Goal: Task Accomplishment & Management: Manage account settings

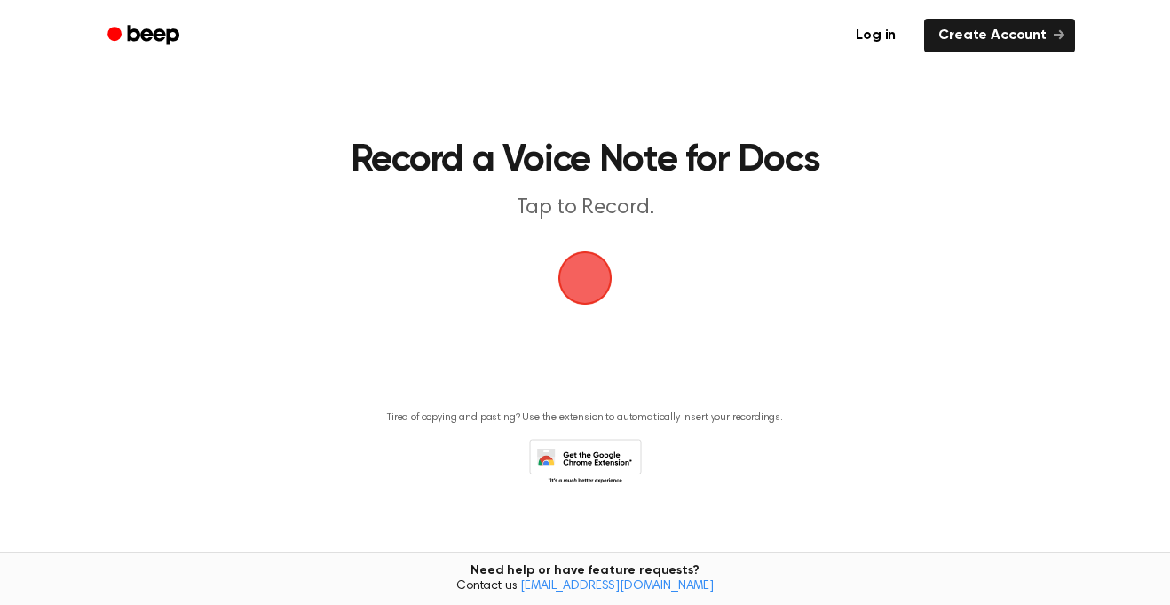
click at [602, 289] on span "button" at bounding box center [585, 278] width 50 height 50
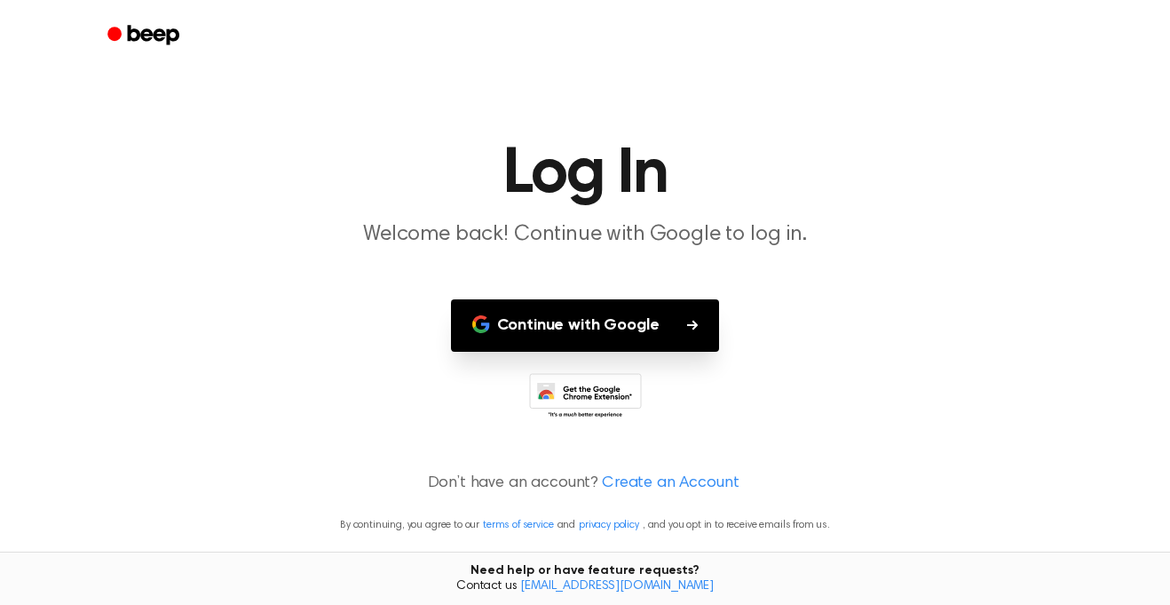
click at [629, 334] on button "Continue with Google" at bounding box center [585, 325] width 269 height 52
click at [587, 479] on p "Don’t have an account? Create an Account" at bounding box center [584, 483] width 1127 height 24
click at [635, 486] on link "Create an Account" at bounding box center [670, 483] width 137 height 24
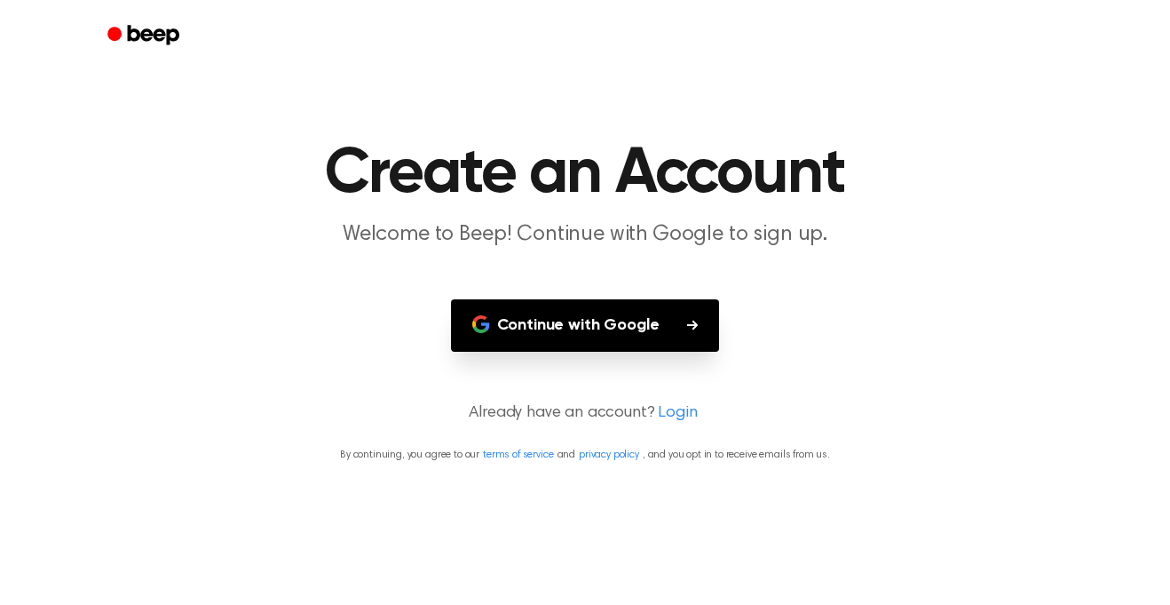
click at [607, 415] on p "Already have an account? Login" at bounding box center [584, 413] width 1127 height 24
click at [682, 412] on link "Login" at bounding box center [677, 413] width 39 height 24
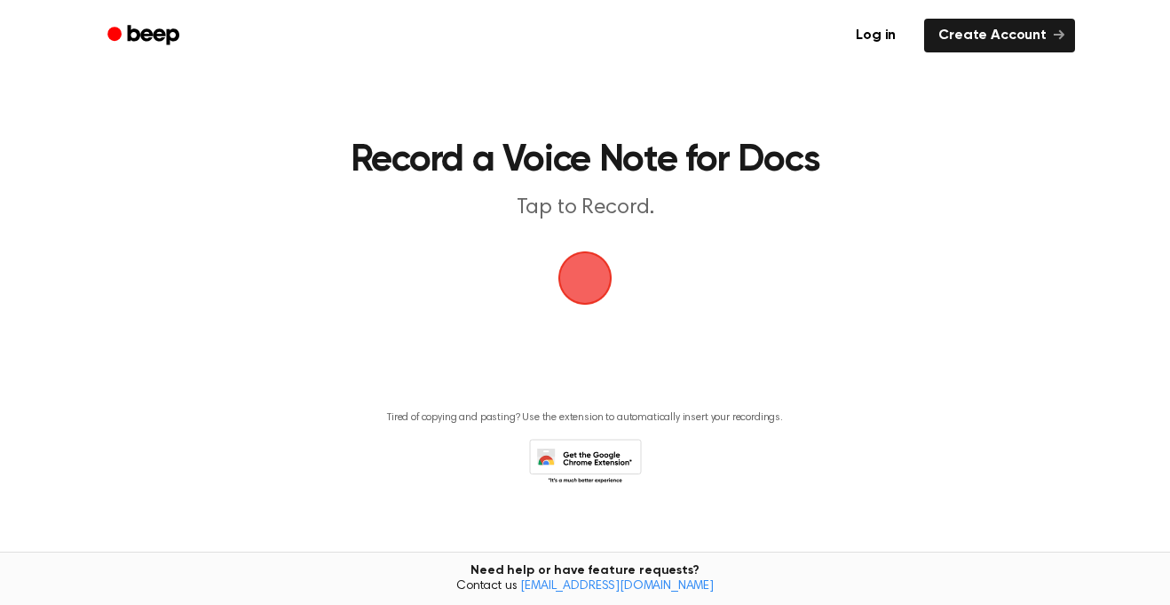
click at [600, 281] on span "button" at bounding box center [585, 278] width 78 height 78
click at [900, 42] on link "Log in" at bounding box center [875, 35] width 75 height 41
click at [945, 54] on ul "Log in Create Account" at bounding box center [642, 35] width 866 height 41
click at [960, 43] on link "Create Account" at bounding box center [999, 36] width 151 height 34
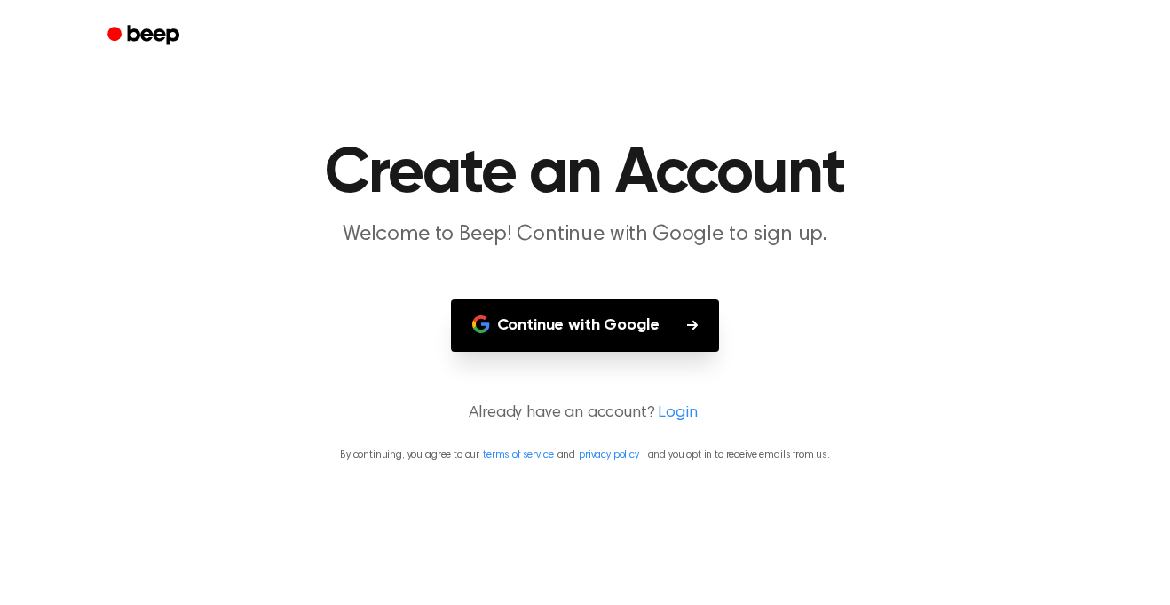
click at [585, 336] on button "Continue with Google" at bounding box center [585, 325] width 269 height 52
